Goal: Navigation & Orientation: Locate item on page

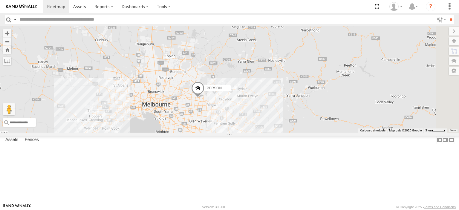
drag, startPoint x: 356, startPoint y: 172, endPoint x: 290, endPoint y: 45, distance: 142.7
click at [290, 45] on div "[PERSON_NAME] FRR [PERSON_NAME] UD" at bounding box center [229, 79] width 459 height 106
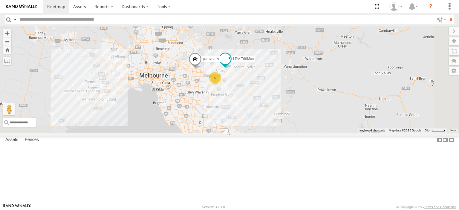
drag, startPoint x: 289, startPoint y: 119, endPoint x: 286, endPoint y: 107, distance: 12.8
click at [221, 84] on div "5" at bounding box center [215, 78] width 12 height 12
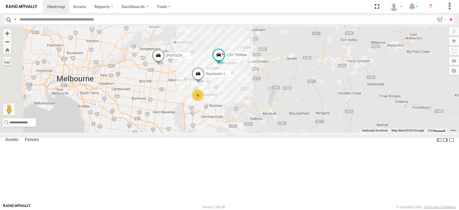
drag, startPoint x: 263, startPoint y: 92, endPoint x: 296, endPoint y: 120, distance: 43.0
click at [296, 120] on div "Bayswater [PERSON_NAME] LDV T60Max [PERSON_NAME] BMW 4" at bounding box center [229, 79] width 459 height 106
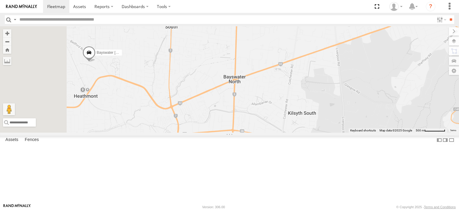
drag, startPoint x: 218, startPoint y: 136, endPoint x: 423, endPoint y: 204, distance: 215.7
click at [423, 204] on body at bounding box center [229, 105] width 459 height 210
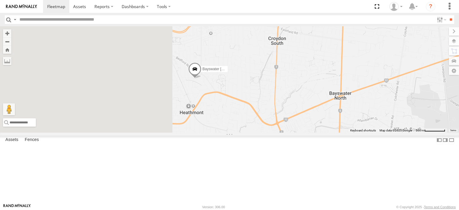
drag, startPoint x: 289, startPoint y: 159, endPoint x: 400, endPoint y: 175, distance: 111.7
click at [400, 133] on div "Bayswater [PERSON_NAME] LDV T60Max [PERSON_NAME] BMW 4" at bounding box center [229, 79] width 459 height 106
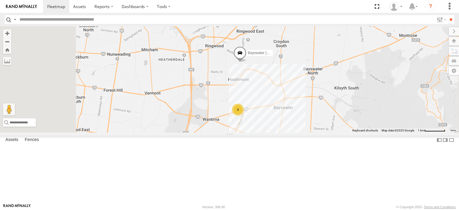
drag, startPoint x: 337, startPoint y: 165, endPoint x: 341, endPoint y: 122, distance: 43.2
click at [341, 122] on div "Bayswater [PERSON_NAME] LDV T60Max [PERSON_NAME] BMW 4" at bounding box center [229, 79] width 459 height 106
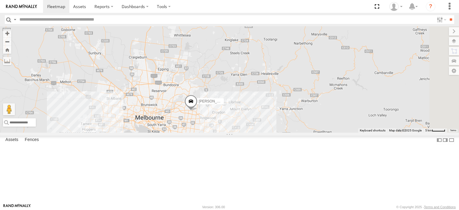
drag, startPoint x: 381, startPoint y: 164, endPoint x: 256, endPoint y: 24, distance: 188.6
click at [256, 24] on body at bounding box center [229, 105] width 459 height 210
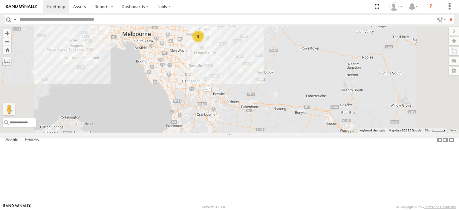
drag, startPoint x: 268, startPoint y: 89, endPoint x: 266, endPoint y: 55, distance: 34.7
click at [211, 21] on label "[PERSON_NAME]" at bounding box center [196, 18] width 30 height 6
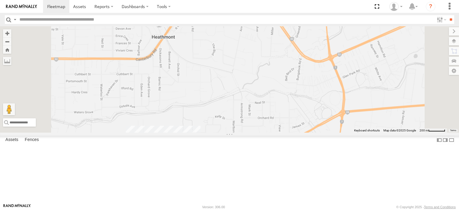
drag, startPoint x: 279, startPoint y: 83, endPoint x: 301, endPoint y: 162, distance: 82.3
click at [301, 133] on div "[PERSON_NAME] FRR [PERSON_NAME] UD LDV T60Max [PERSON_NAME] BMW All Assets [PER…" at bounding box center [229, 79] width 459 height 106
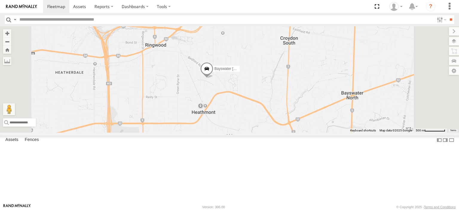
click at [213, 78] on span at bounding box center [206, 70] width 13 height 16
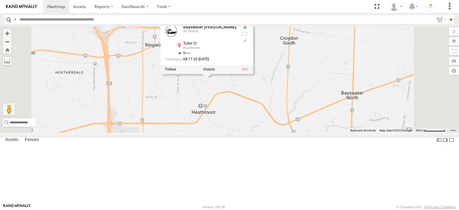
click at [251, 132] on div "Bendigo Isuzu FRR [PERSON_NAME] BMW Westside UD LDV T60Max Bayswater [PERSON_NA…" at bounding box center [229, 79] width 459 height 106
